Goal: Go to known website: Access a specific website the user already knows

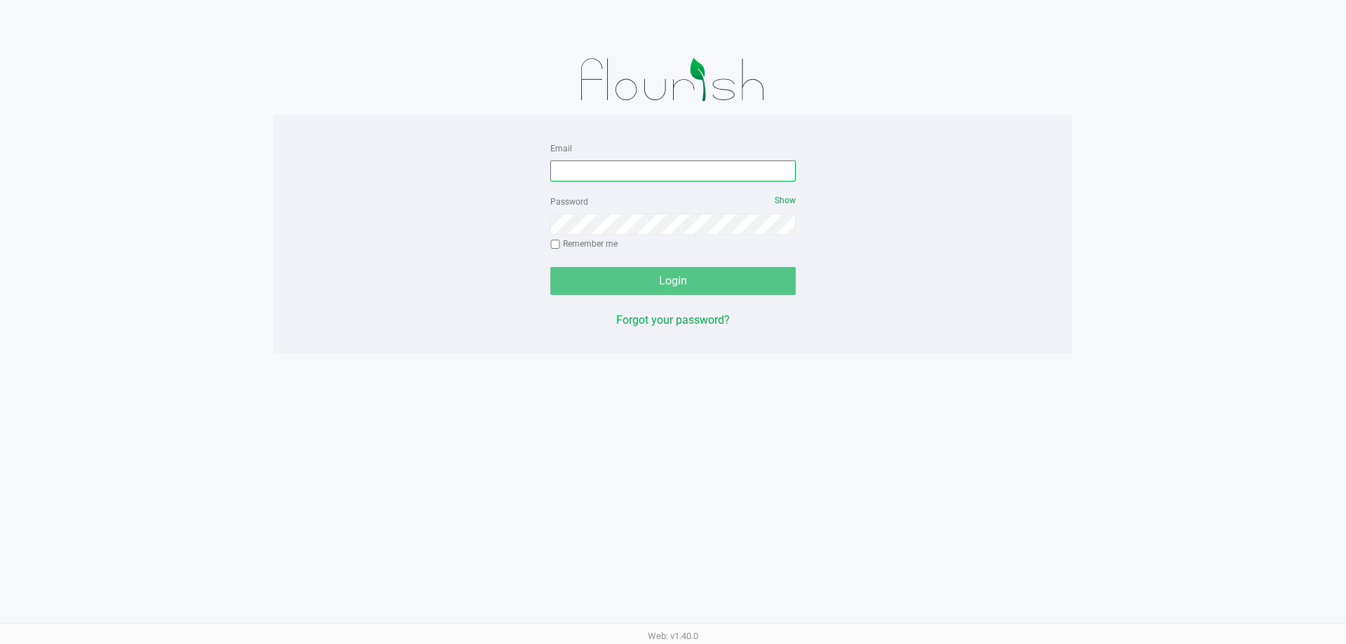
click at [602, 164] on input "Email" at bounding box center [672, 171] width 245 height 21
type input "jdodd@liveparallel.com"
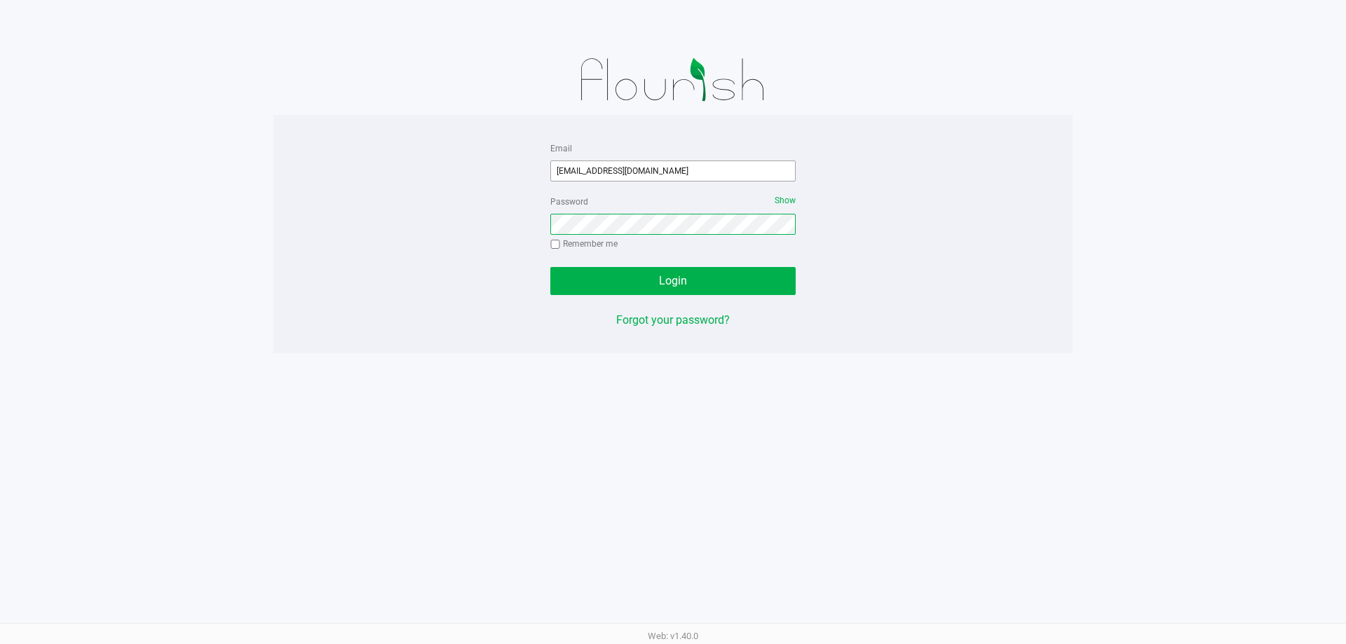
click at [550, 267] on button "Login" at bounding box center [672, 281] width 245 height 28
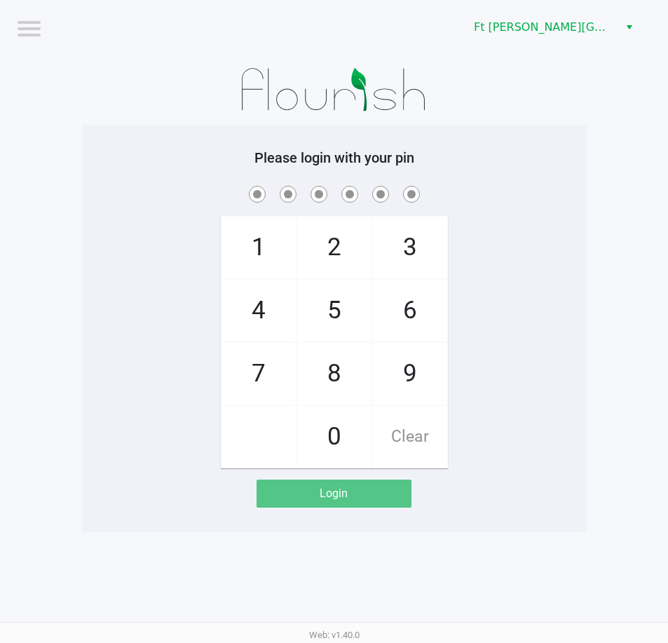
click at [489, 291] on div "1 4 7 2 5 8 0 3 6 9 Clear" at bounding box center [334, 325] width 505 height 285
checkbox input "true"
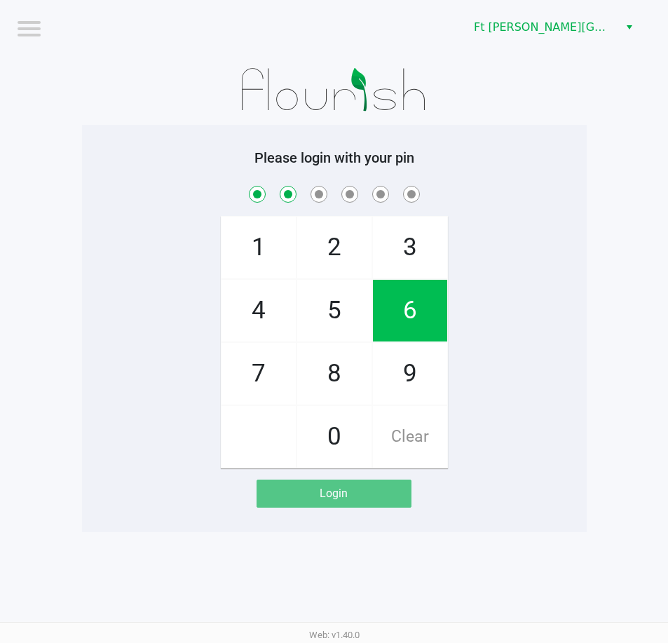
checkbox input "true"
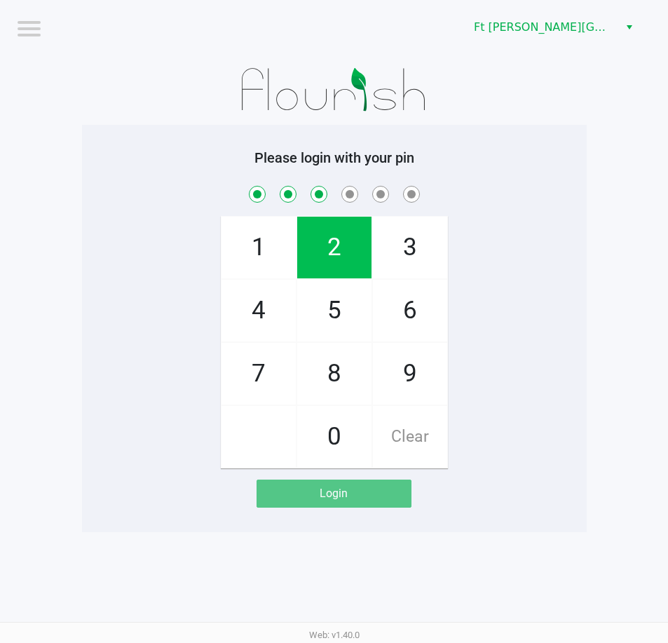
checkbox input "true"
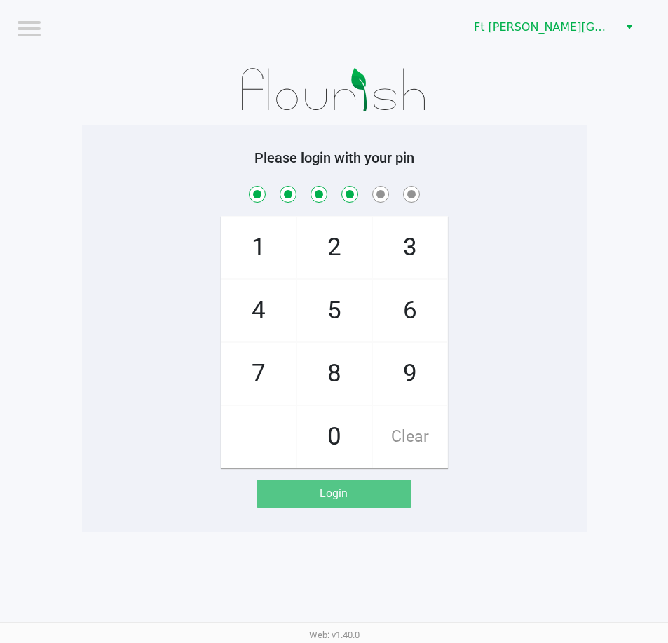
checkbox input "true"
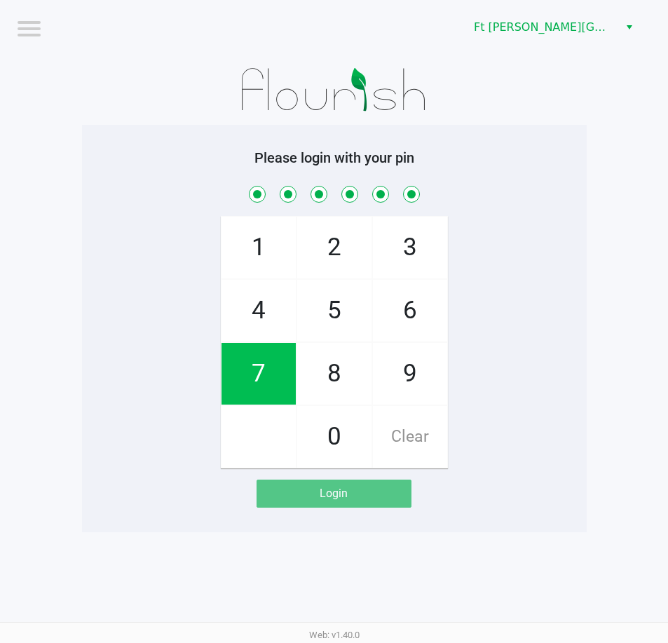
checkbox input "true"
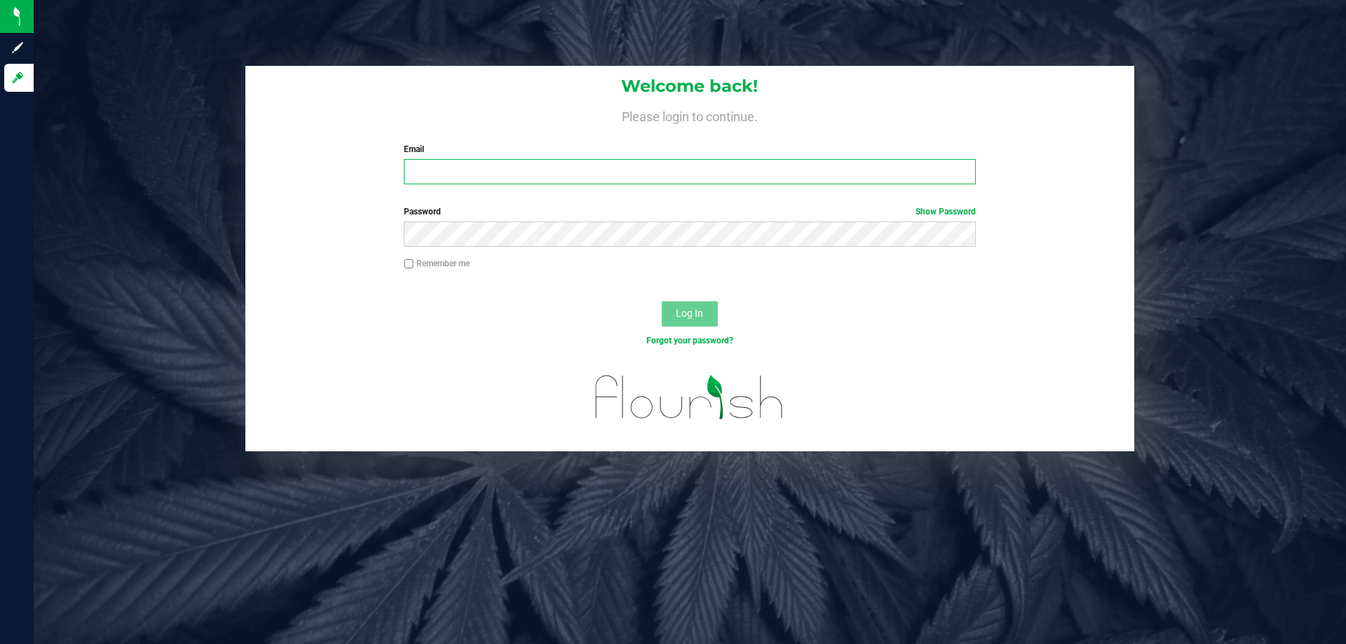
click at [632, 172] on input "Email" at bounding box center [689, 171] width 571 height 25
type input "[EMAIL_ADDRESS][DOMAIN_NAME]"
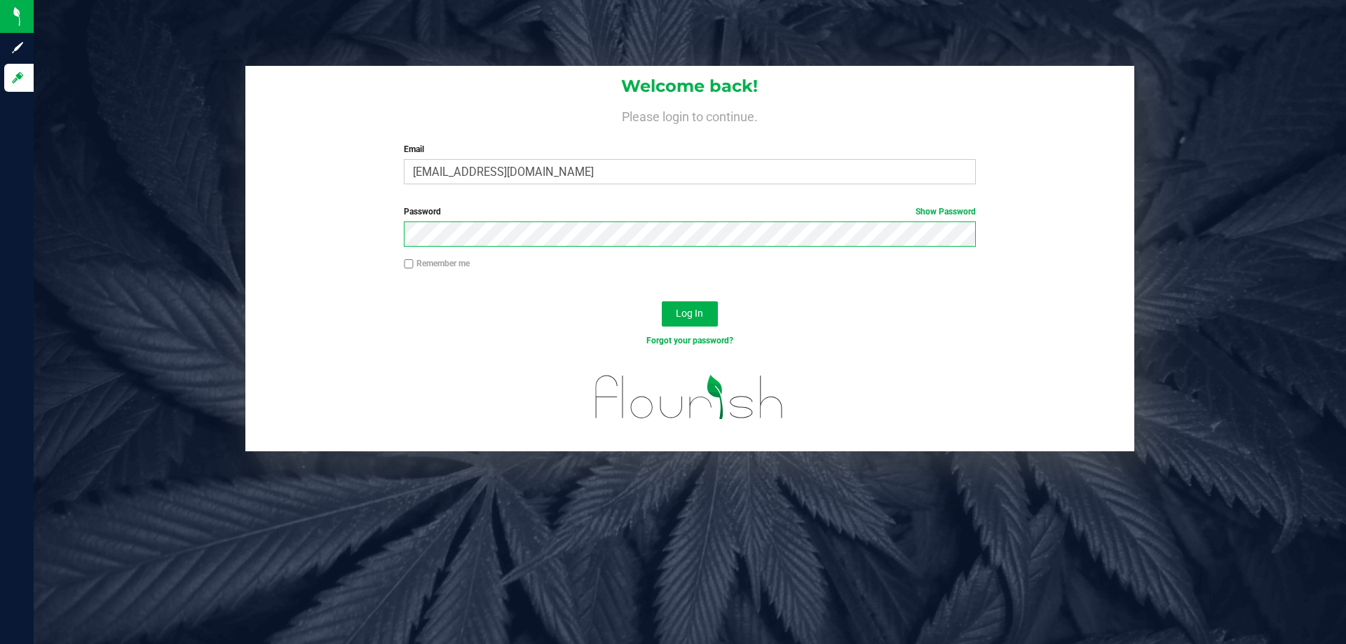
click at [662, 301] on button "Log In" at bounding box center [690, 313] width 56 height 25
